Goal: Book appointment/travel/reservation

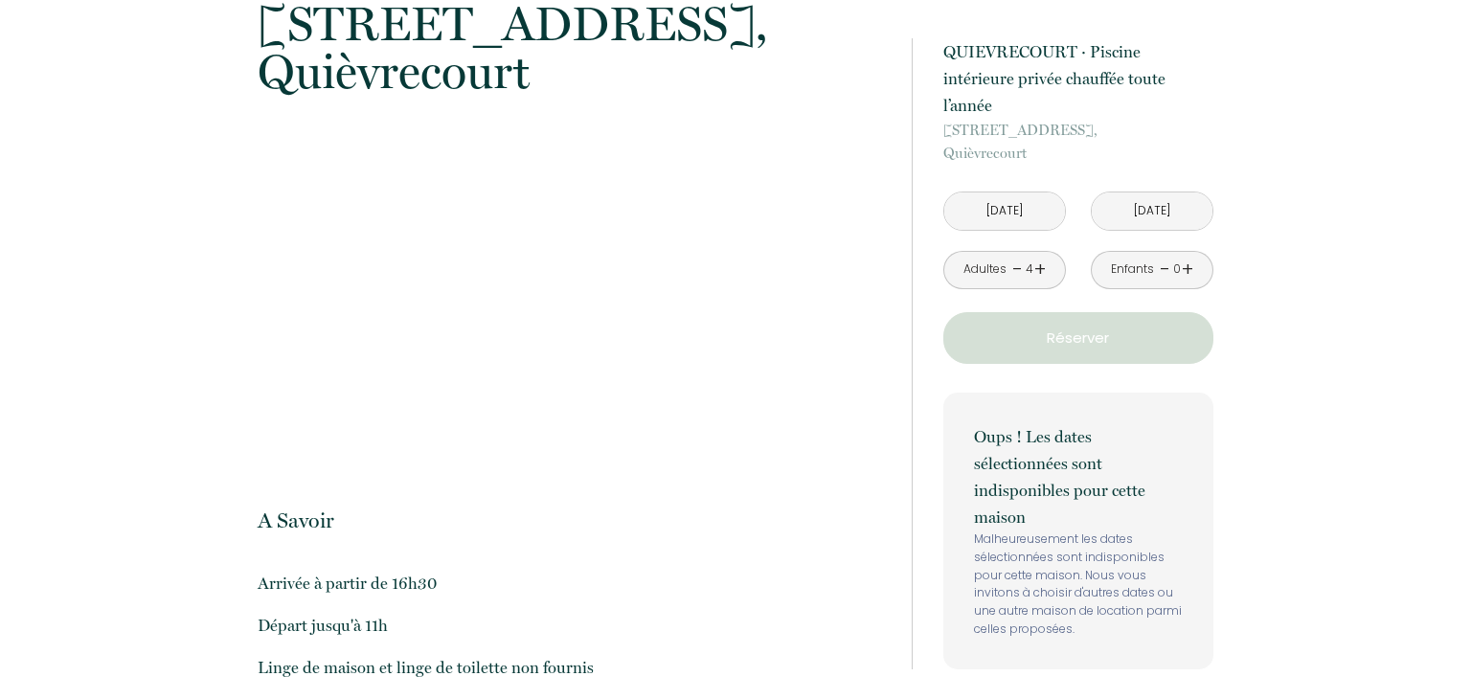
scroll to position [2796, 0]
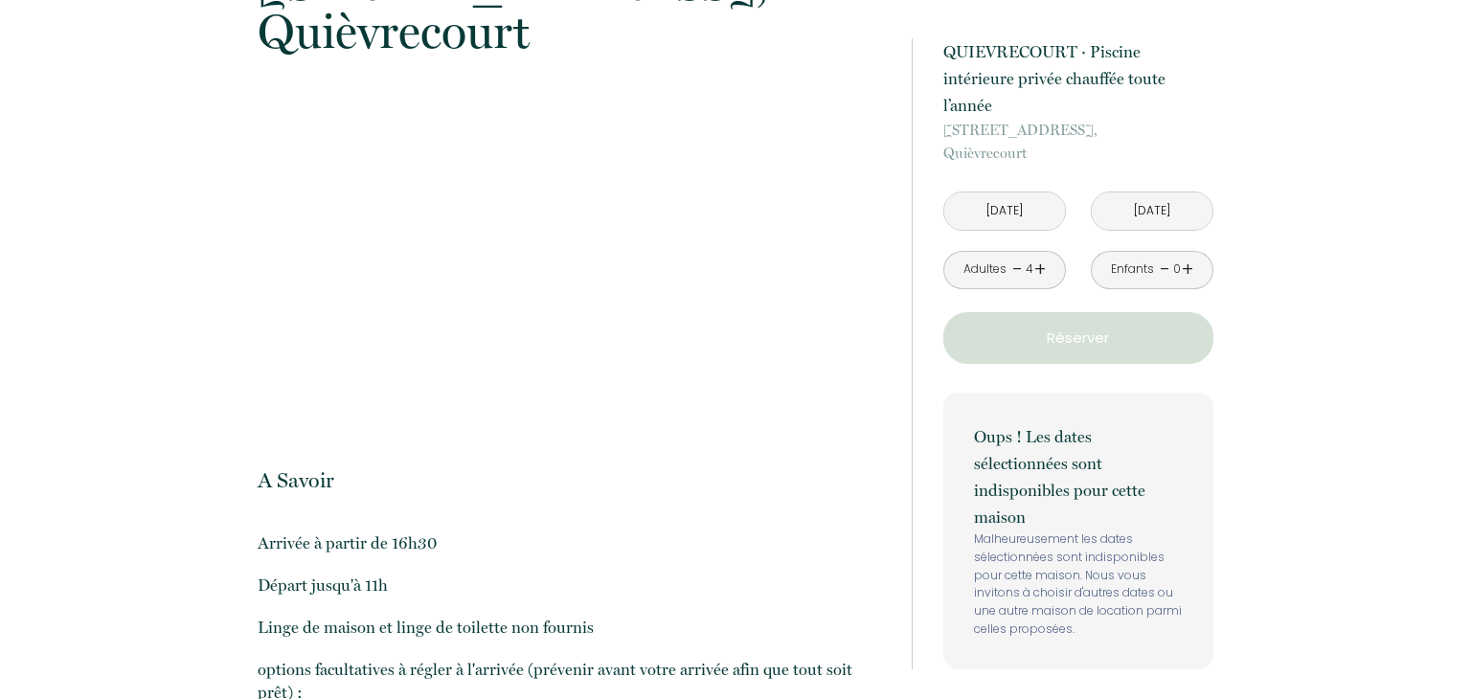
click at [1016, 193] on input "[DATE]" at bounding box center [1004, 211] width 121 height 37
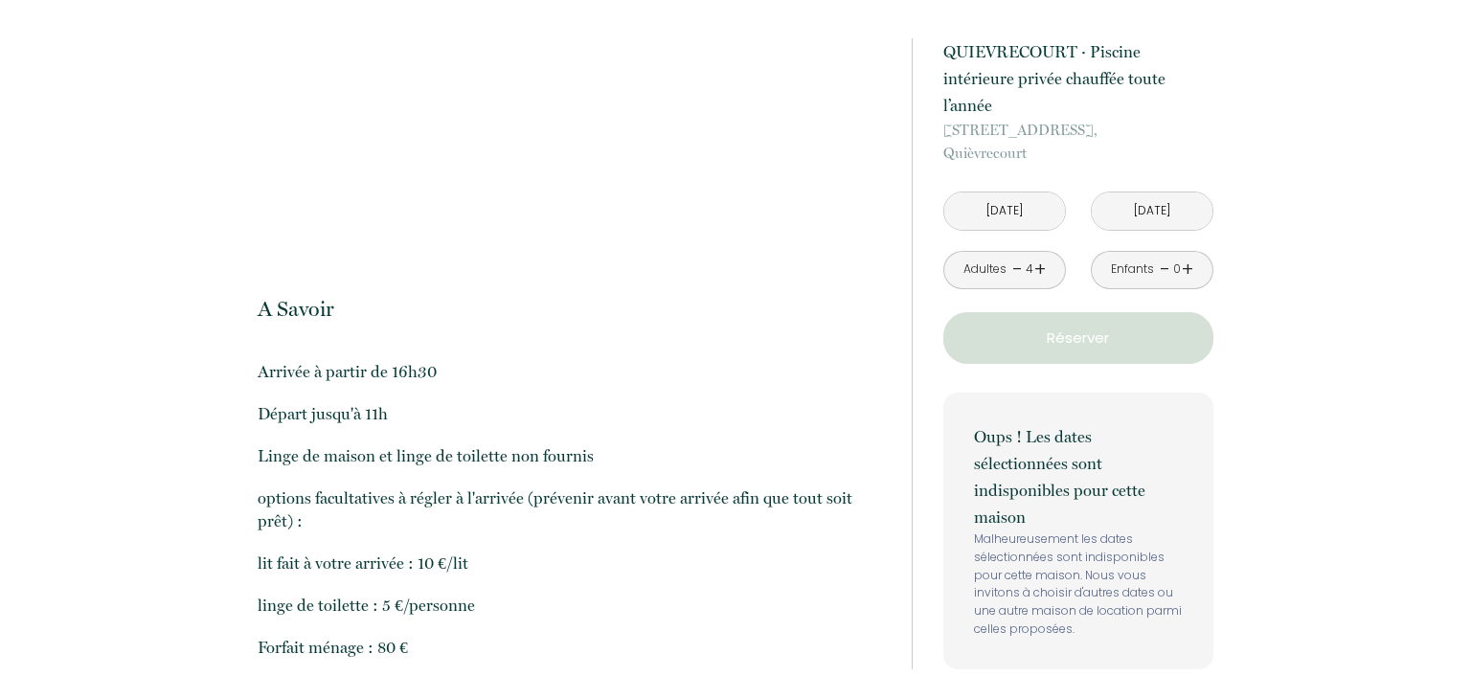
scroll to position [2724, 0]
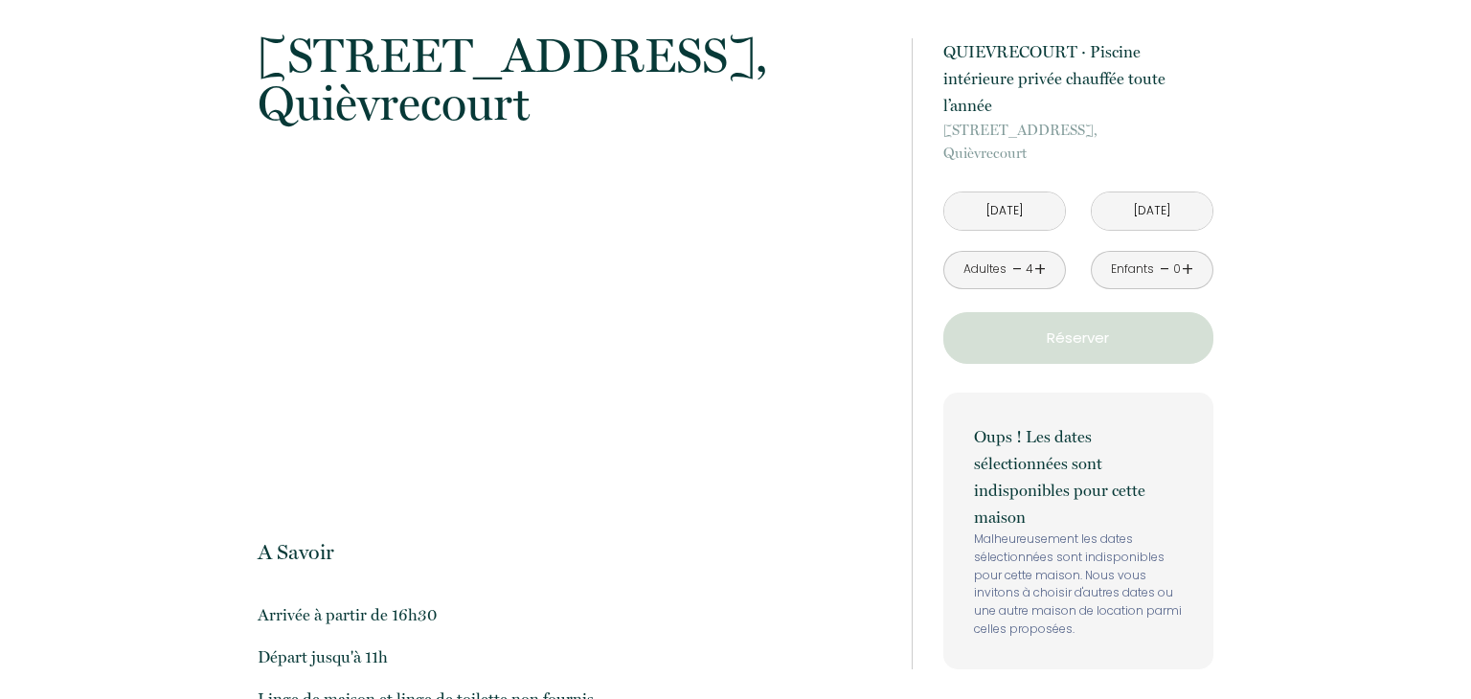
click at [1041, 193] on input "[DATE]" at bounding box center [1004, 211] width 121 height 37
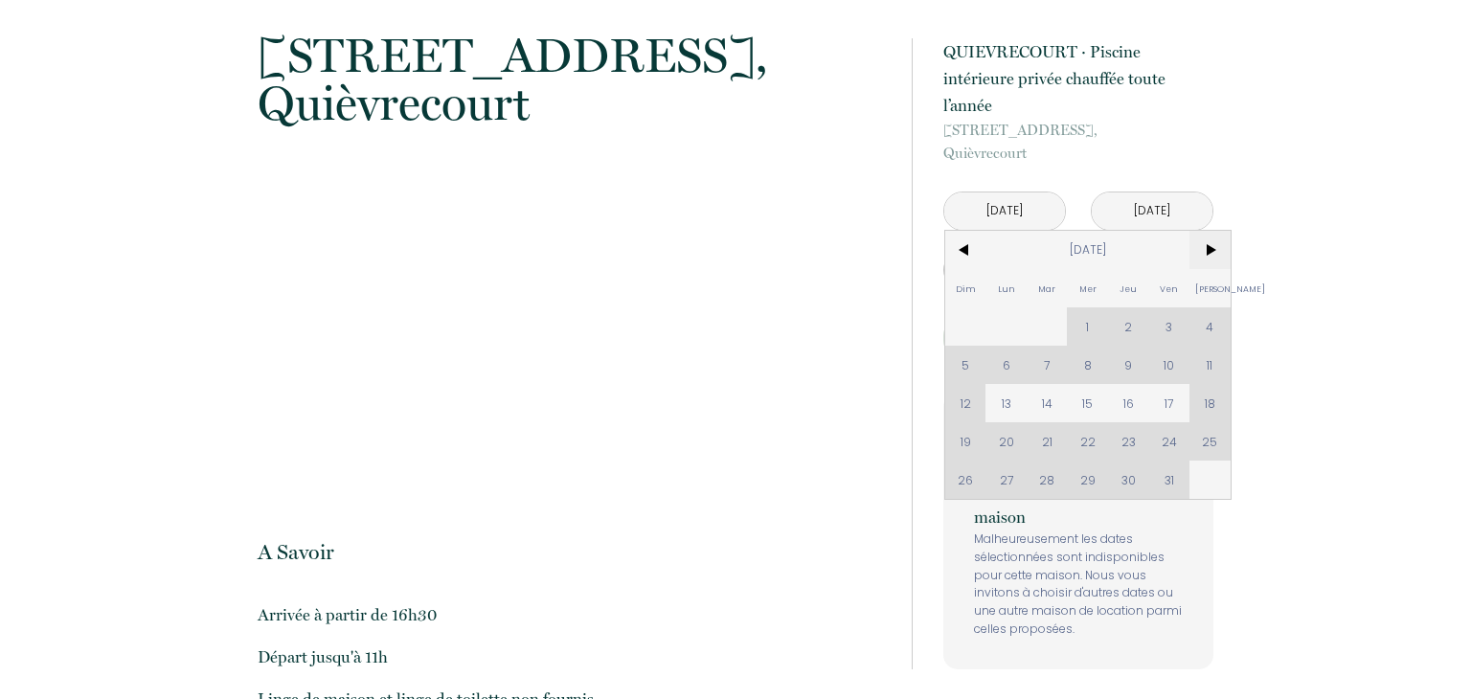
click at [1216, 231] on span ">" at bounding box center [1210, 250] width 41 height 38
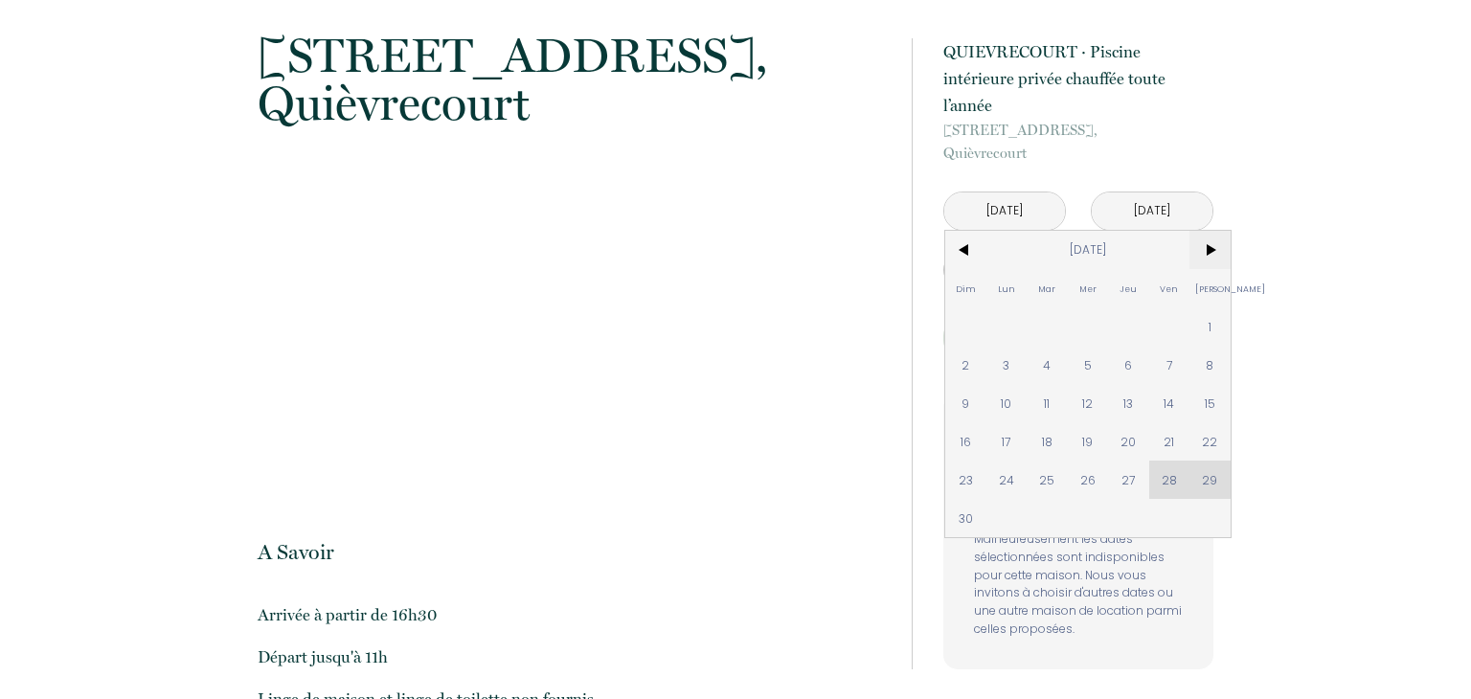
click at [1216, 231] on span ">" at bounding box center [1210, 250] width 41 height 38
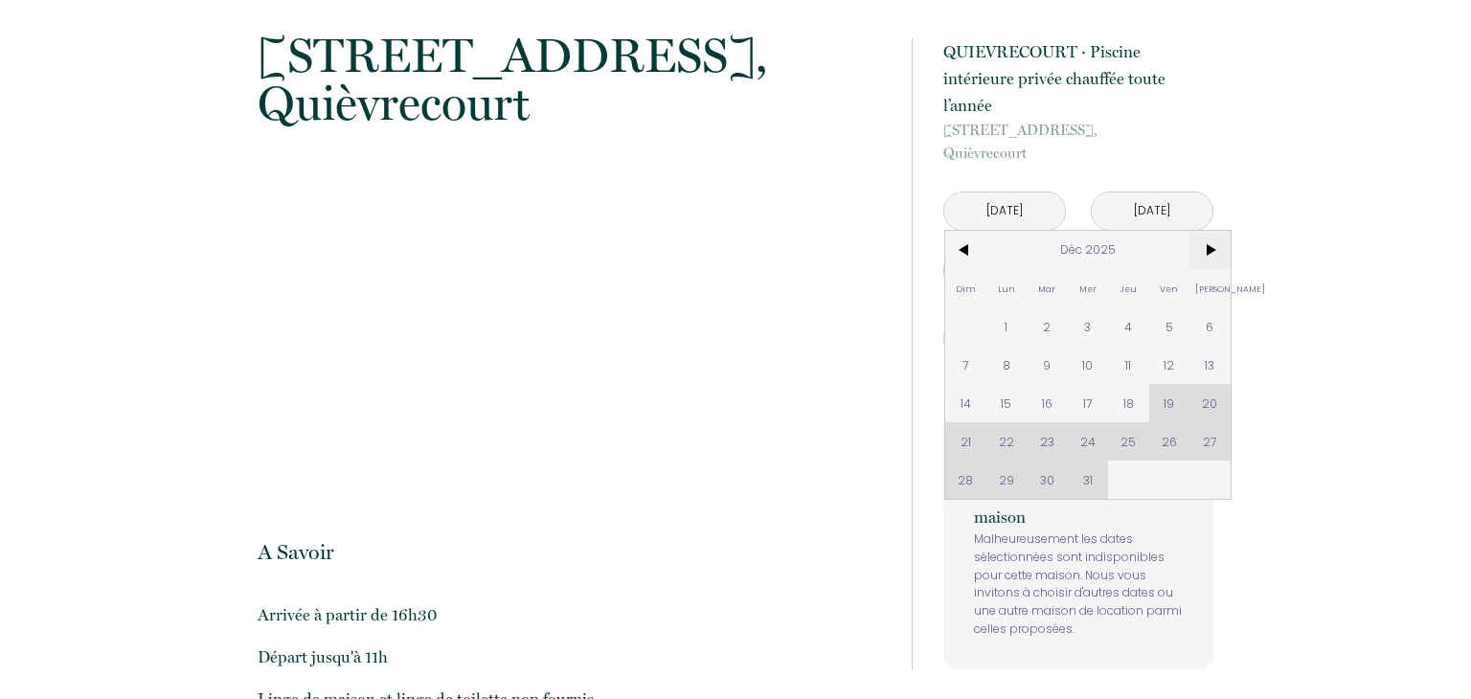
click at [1216, 231] on span ">" at bounding box center [1210, 250] width 41 height 38
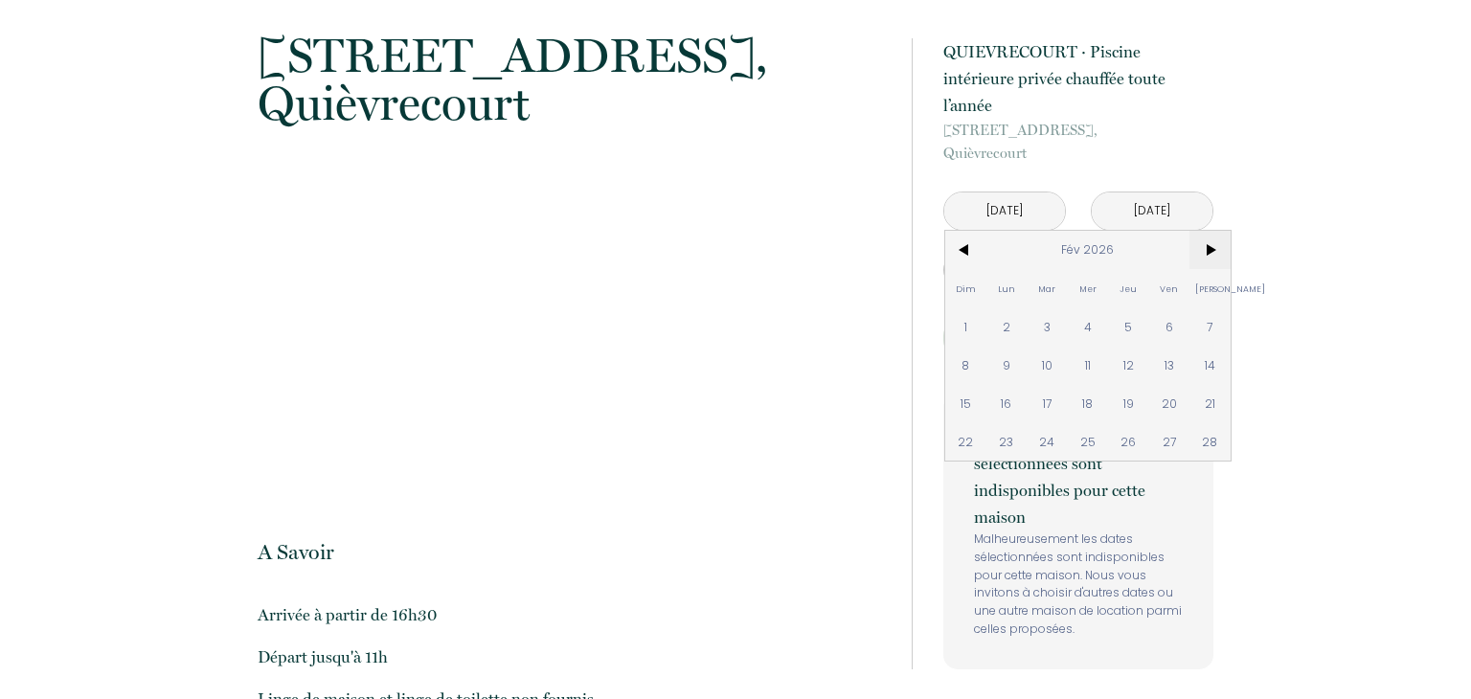
click at [1216, 231] on span ">" at bounding box center [1210, 250] width 41 height 38
click at [1205, 384] on span "18" at bounding box center [1210, 403] width 41 height 38
type input "[DATE]"
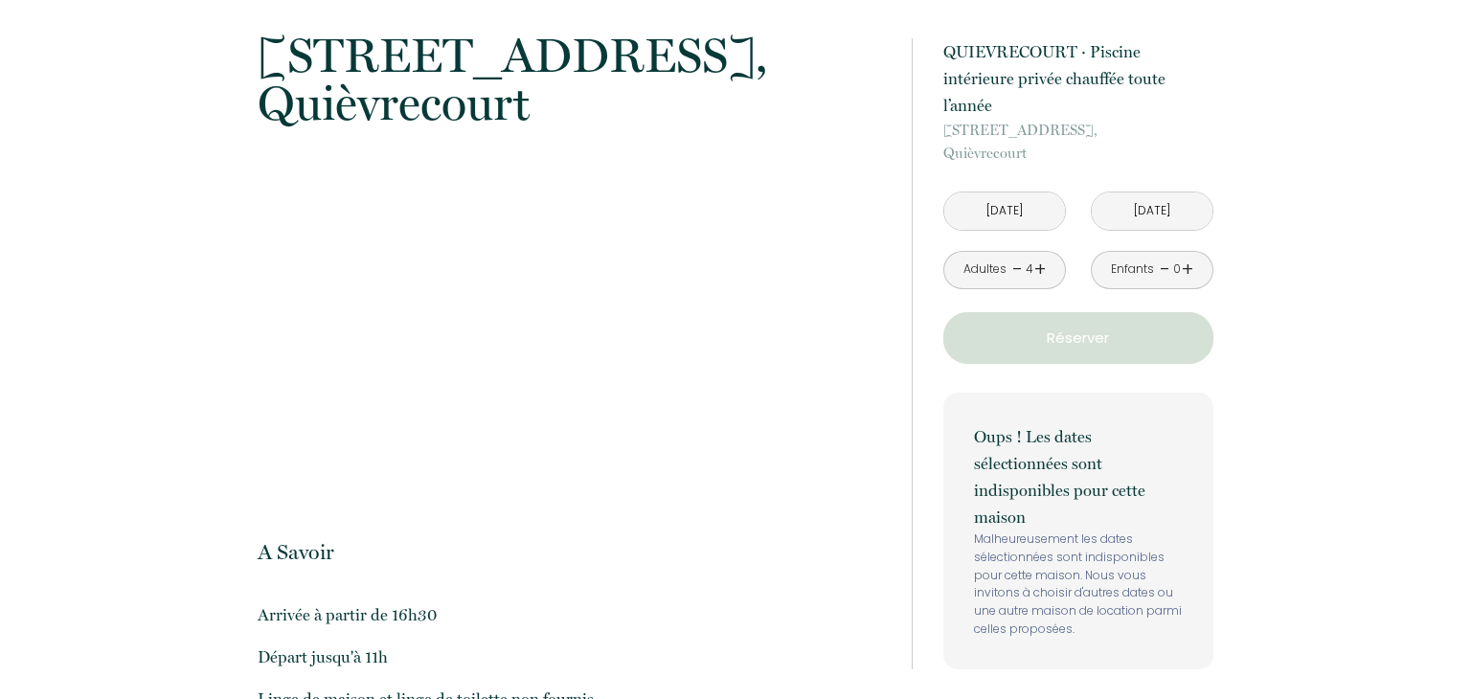
click at [1044, 193] on input "[DATE]" at bounding box center [1004, 211] width 121 height 37
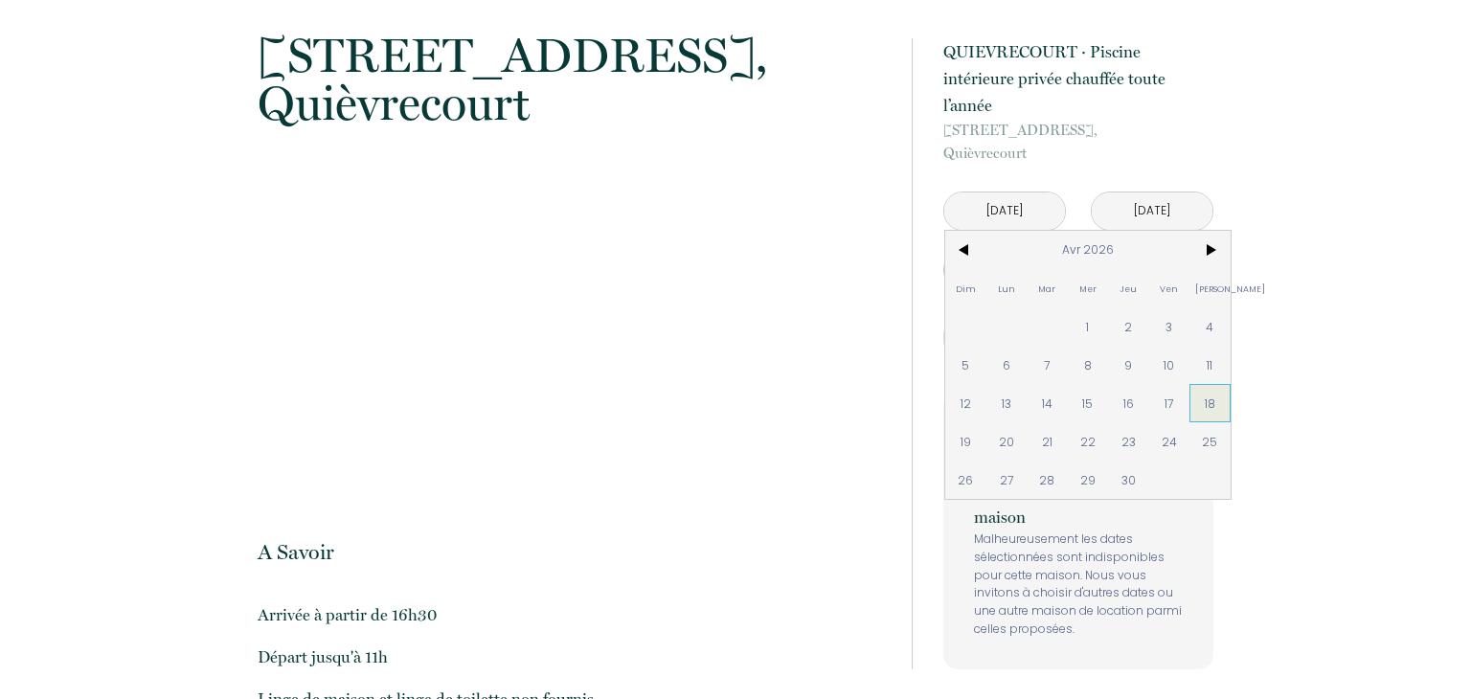
click at [1219, 385] on span "18" at bounding box center [1210, 403] width 41 height 38
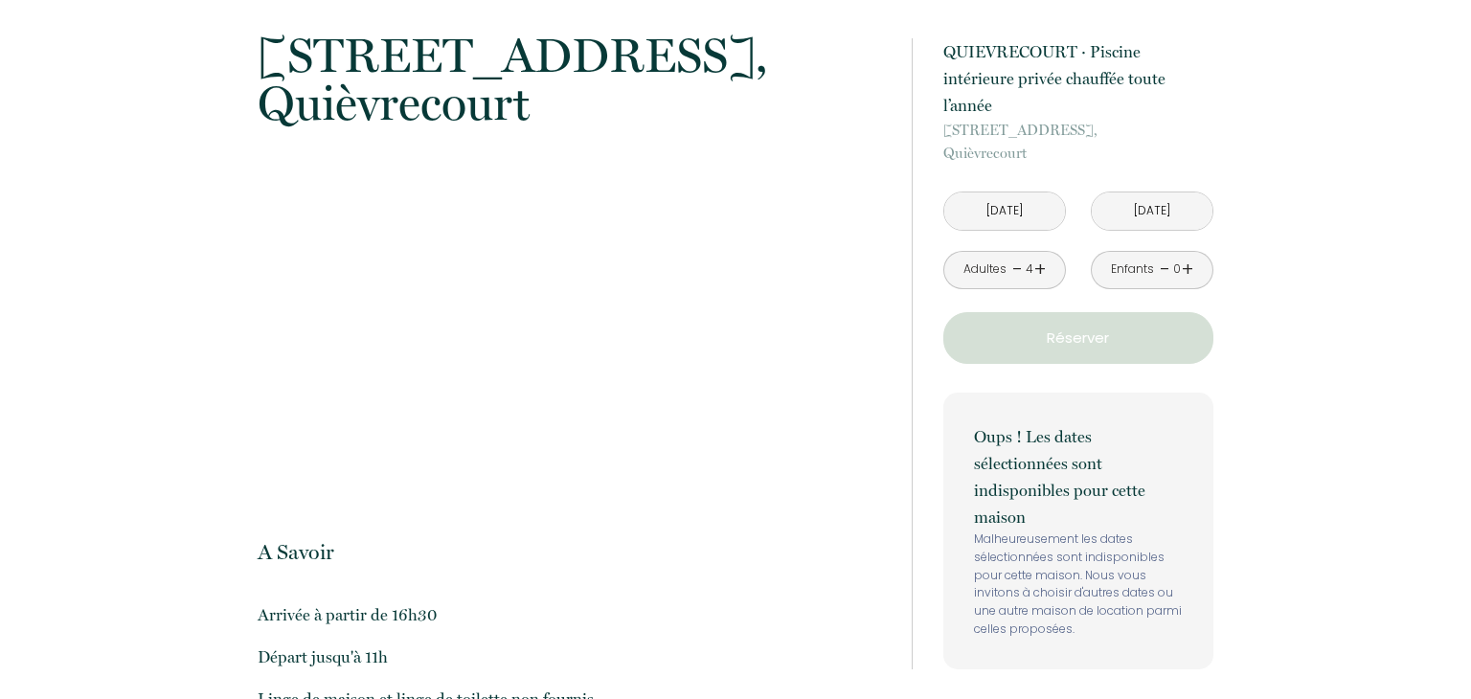
click at [1164, 193] on input "[DATE]" at bounding box center [1152, 211] width 121 height 37
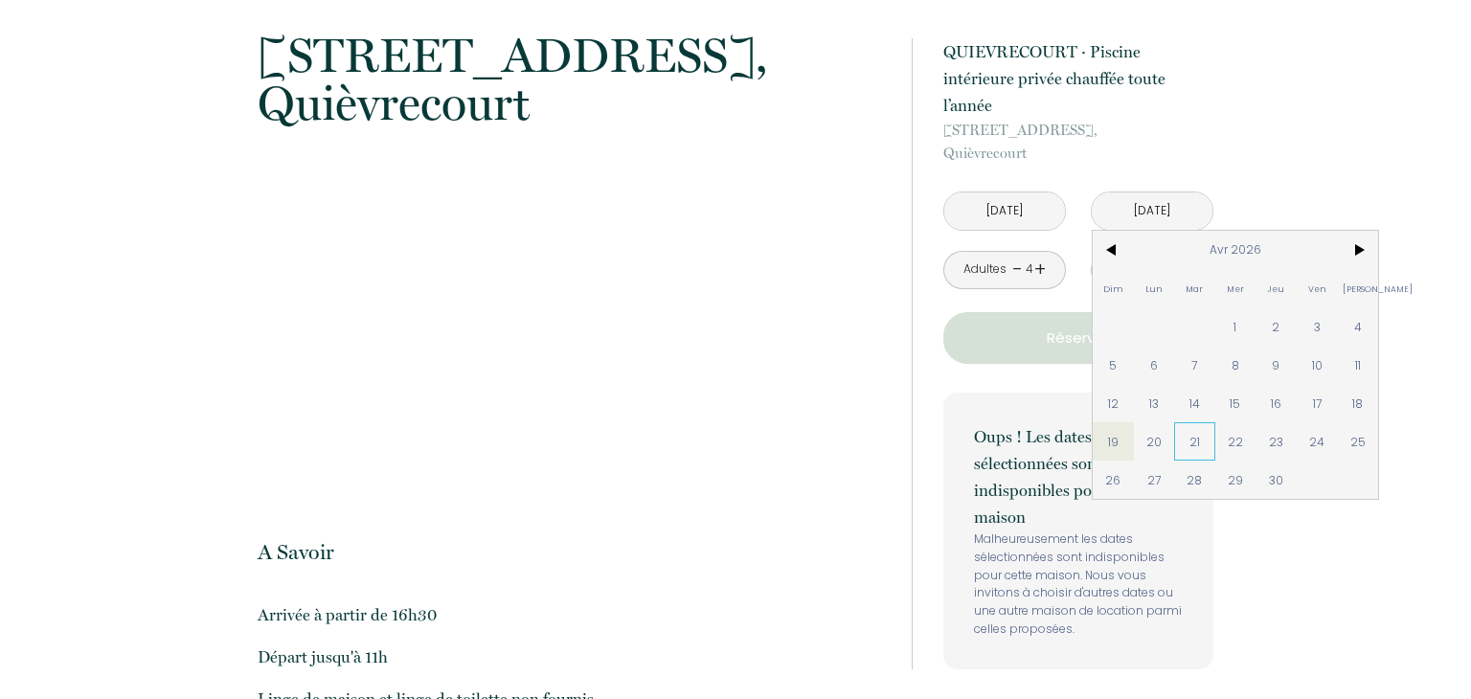
click at [1185, 422] on span "21" at bounding box center [1194, 441] width 41 height 38
type input "[DATE]"
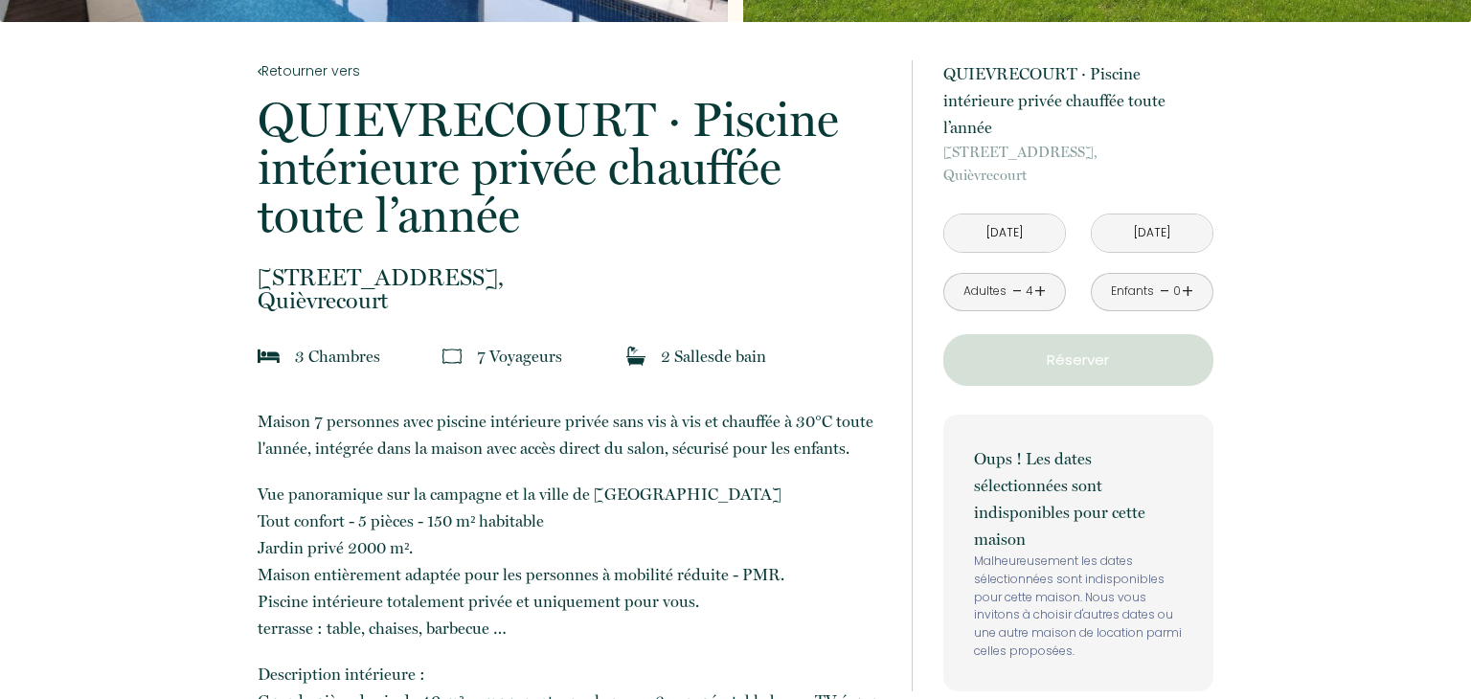
scroll to position [210, 0]
